Goal: Task Accomplishment & Management: Manage account settings

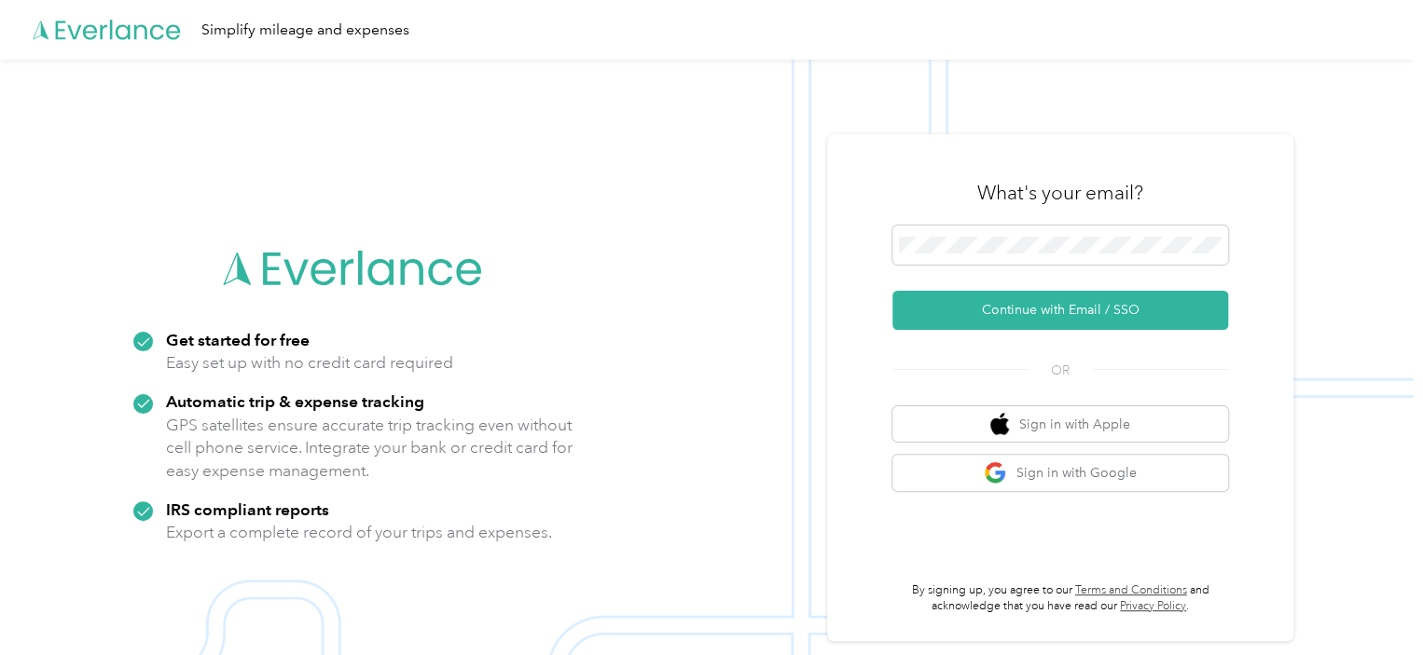
click at [999, 223] on div "What's your email?" at bounding box center [1060, 192] width 336 height 65
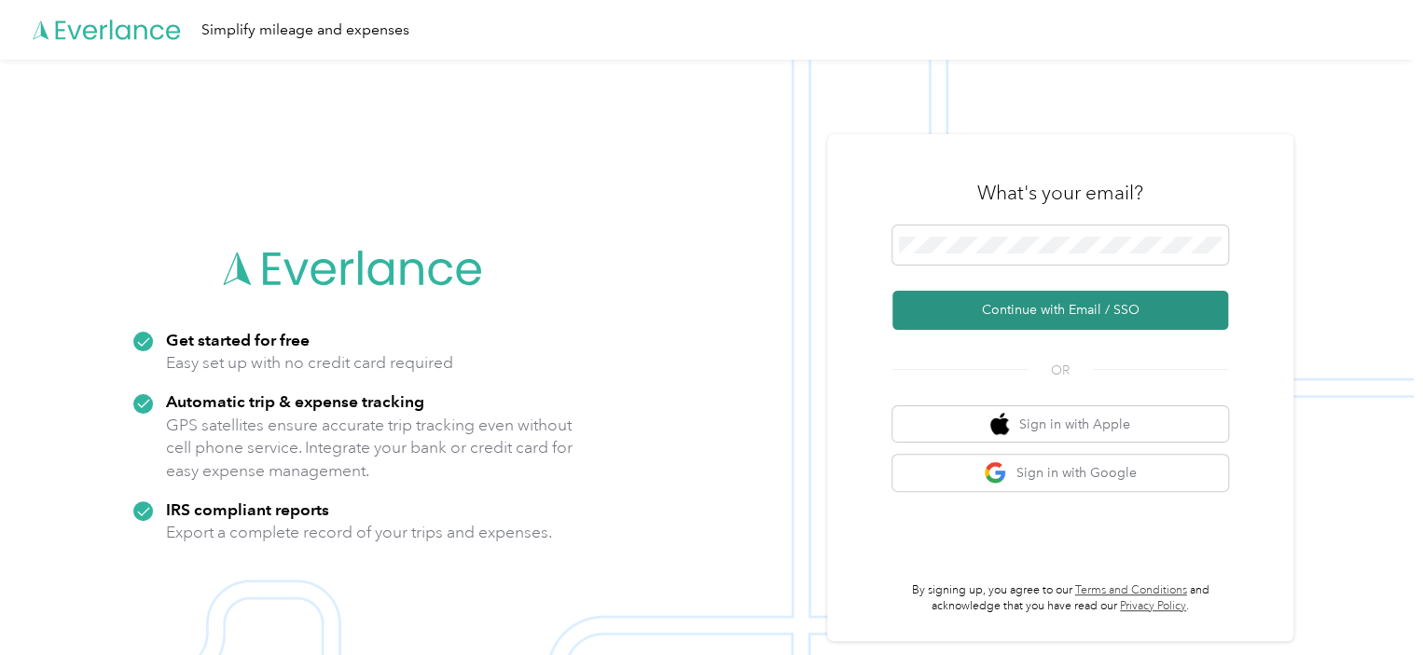
click at [1108, 307] on button "Continue with Email / SSO" at bounding box center [1060, 310] width 336 height 39
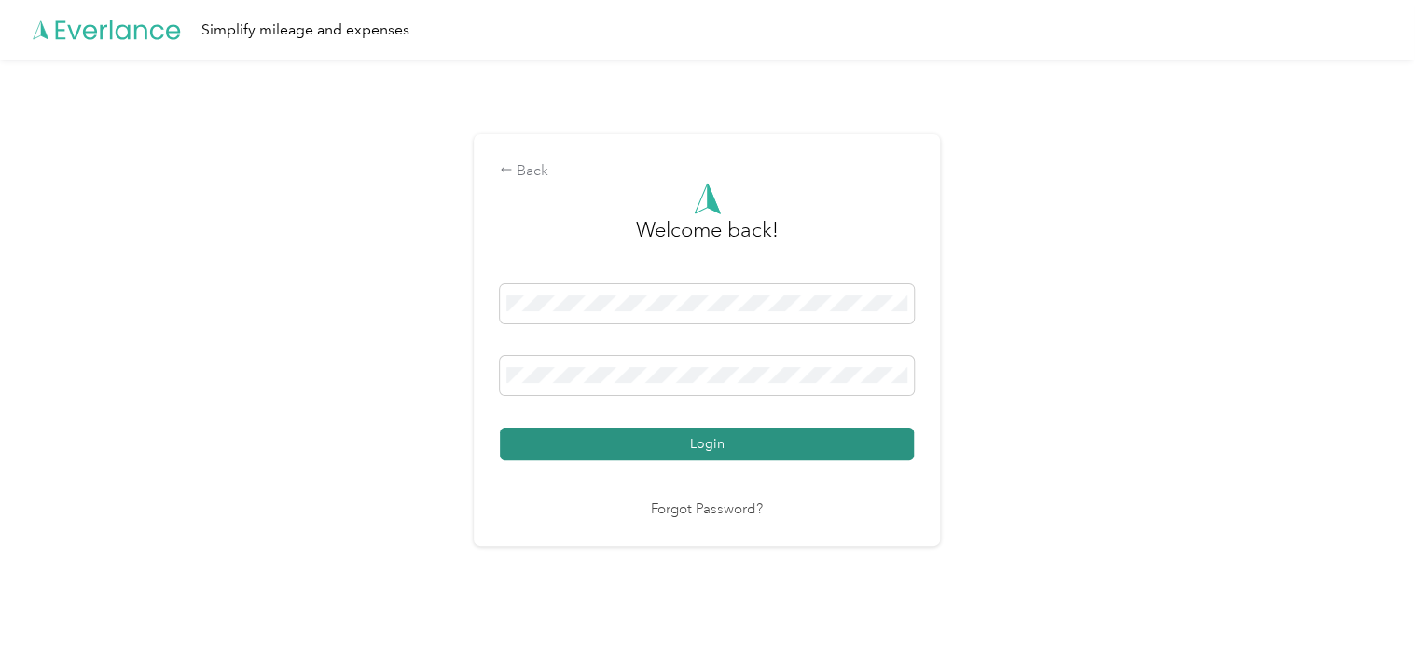
click at [687, 446] on button "Login" at bounding box center [707, 444] width 414 height 33
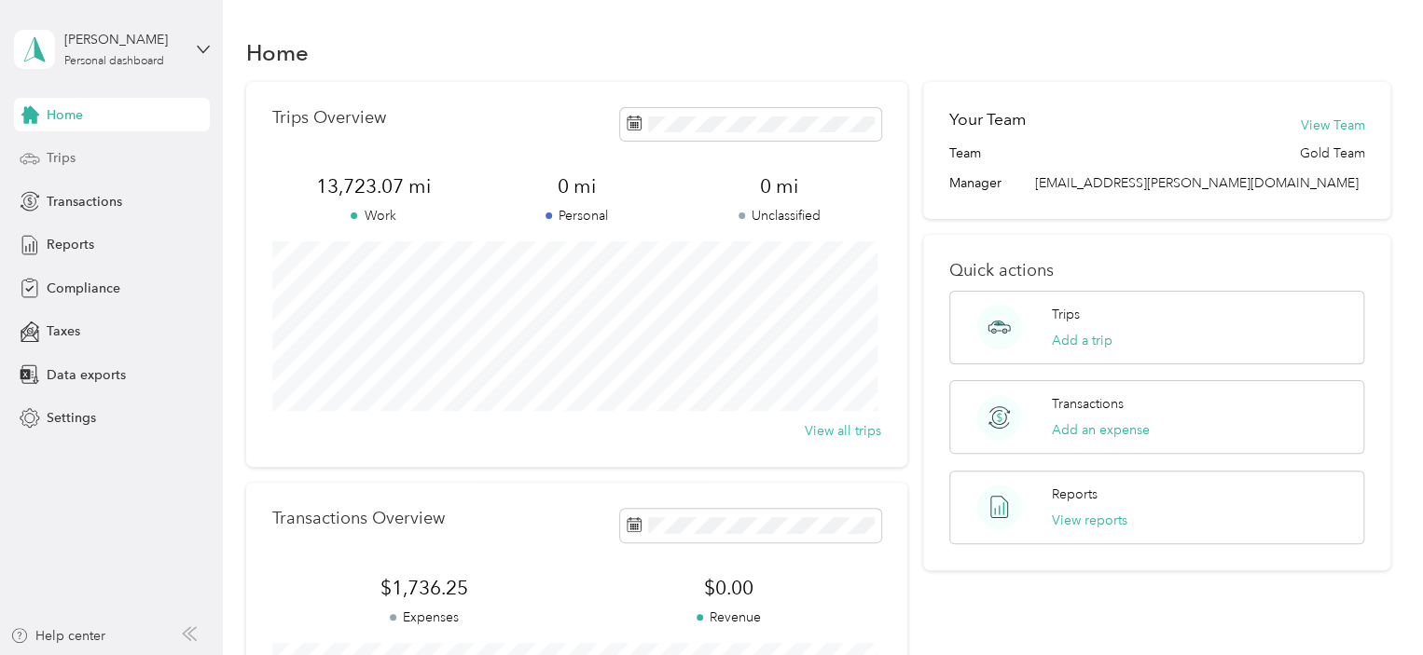
click at [65, 158] on span "Trips" at bounding box center [61, 158] width 29 height 20
